Goal: Find specific page/section: Find specific page/section

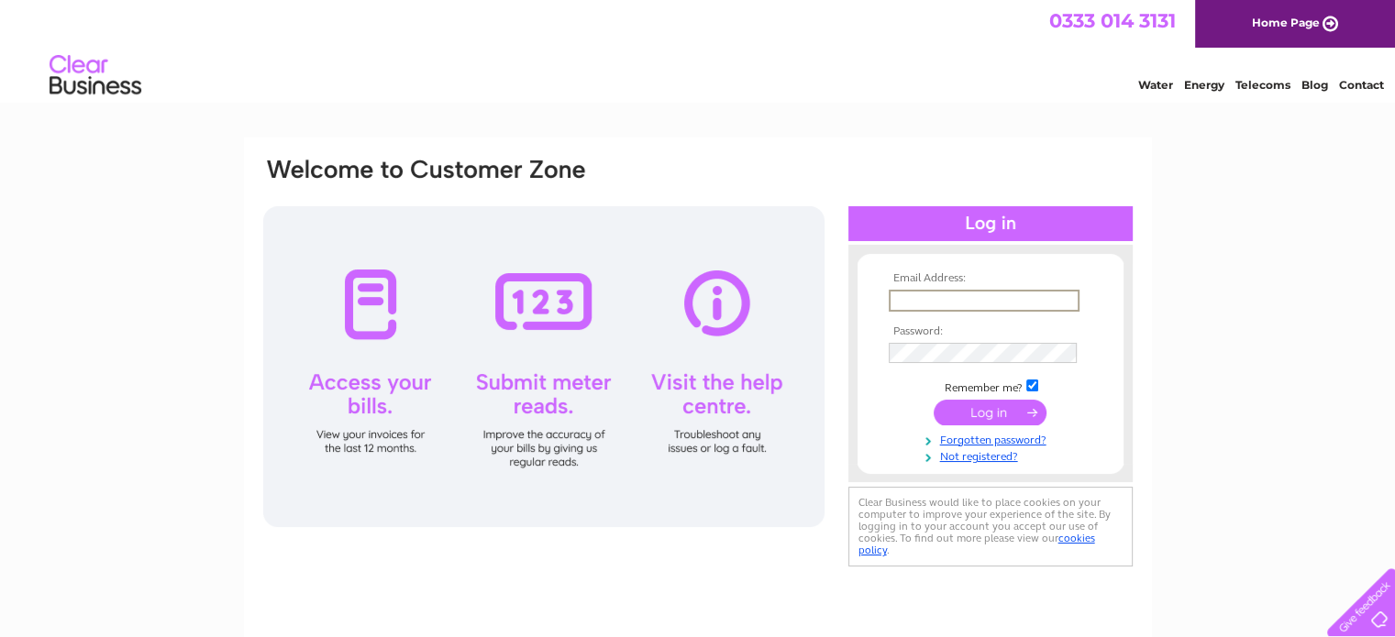
click at [988, 305] on input "text" at bounding box center [984, 301] width 191 height 22
type input "accounts@sheddbaptist.uk"
click at [934, 399] on input "submit" at bounding box center [990, 412] width 113 height 26
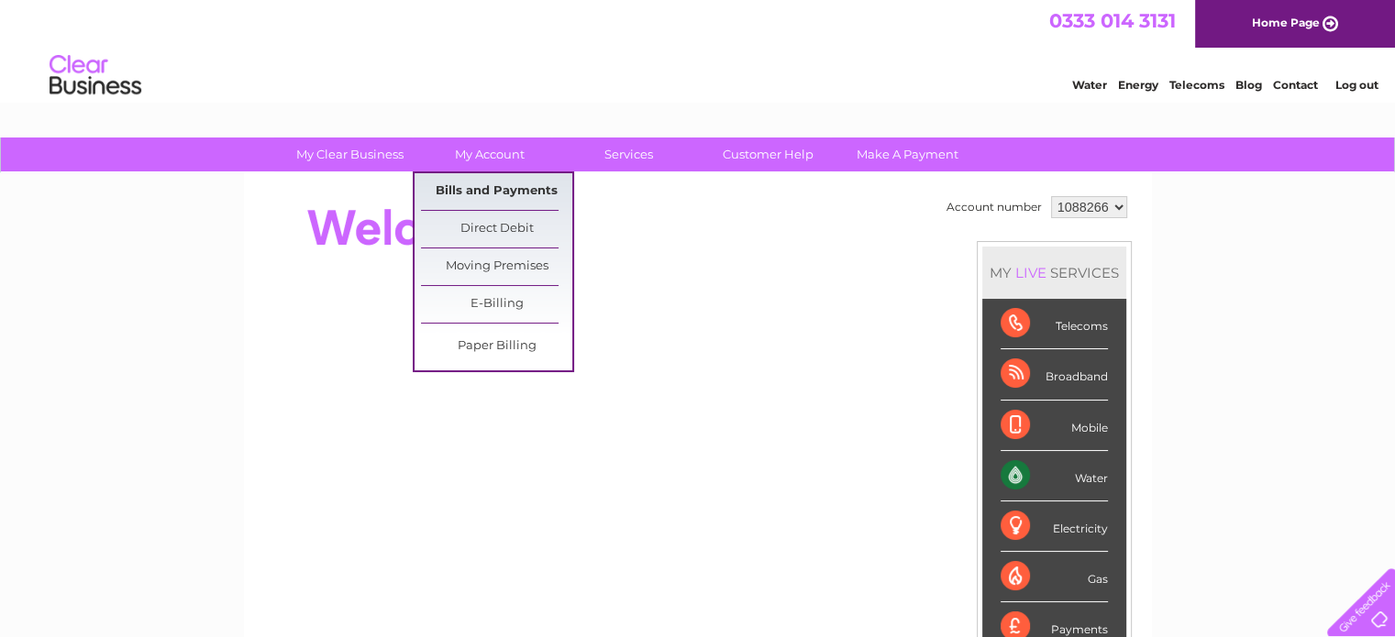
click at [503, 187] on link "Bills and Payments" at bounding box center [496, 191] width 151 height 37
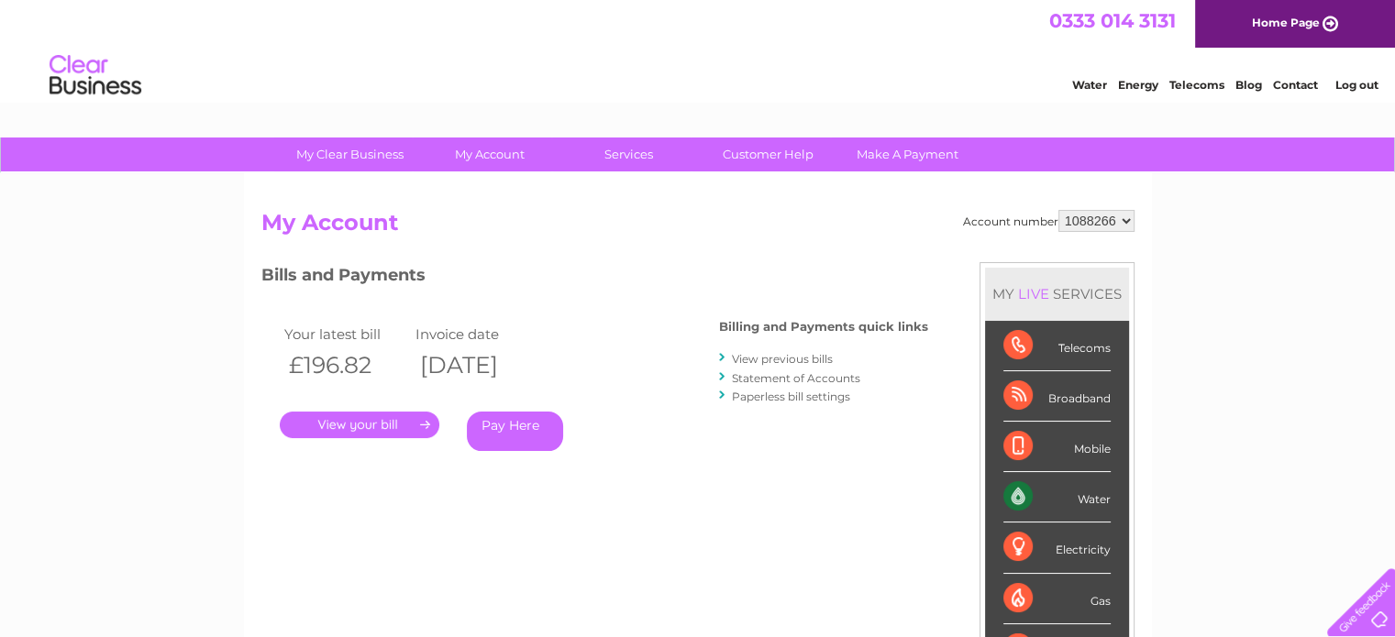
click at [386, 428] on link "." at bounding box center [360, 425] width 160 height 27
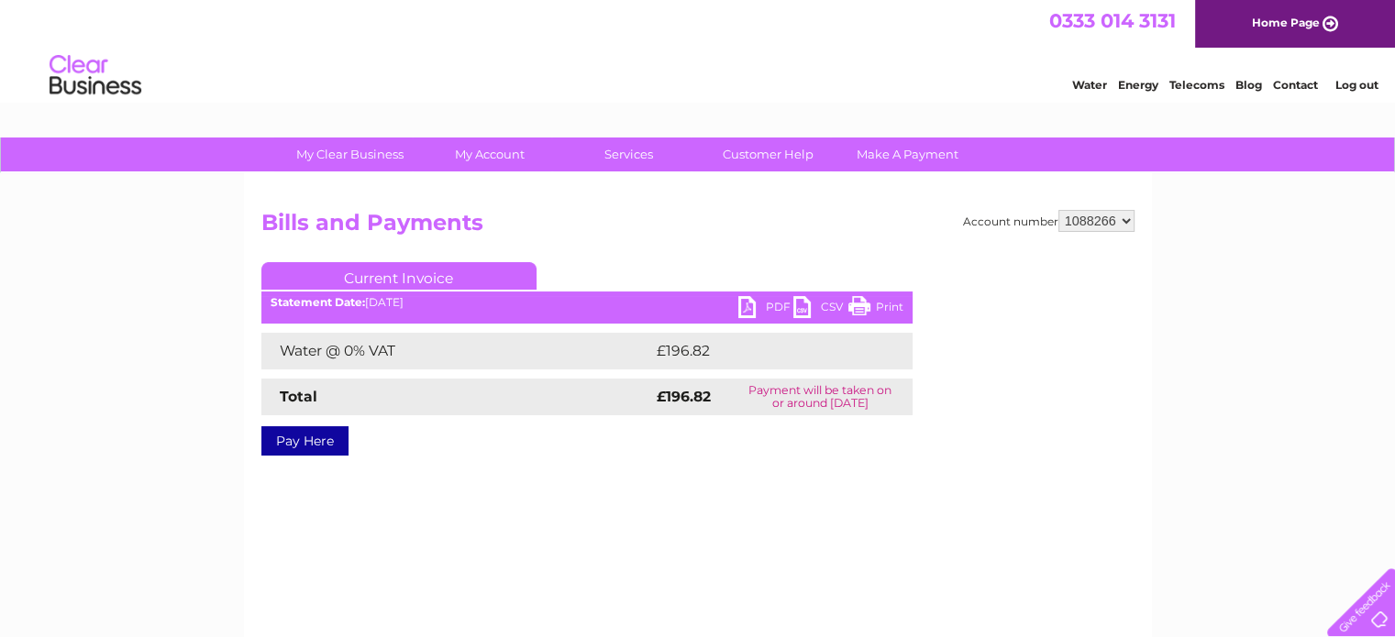
click at [773, 315] on link "PDF" at bounding box center [765, 309] width 55 height 27
